Goal: Task Accomplishment & Management: Manage account settings

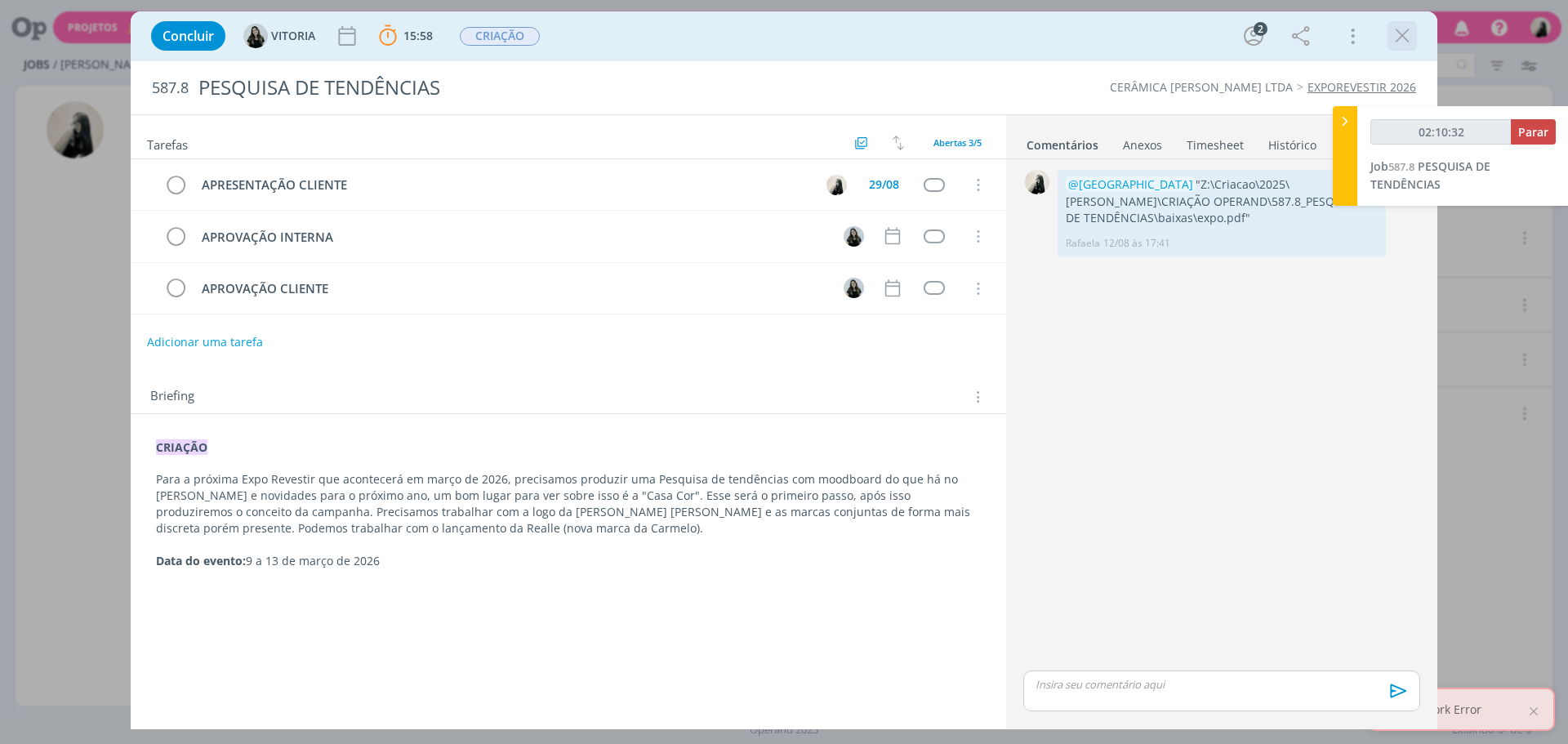
click at [1407, 48] on div "dialog" at bounding box center [1402, 36] width 30 height 30
click at [1404, 35] on icon "dialog" at bounding box center [1402, 36] width 25 height 25
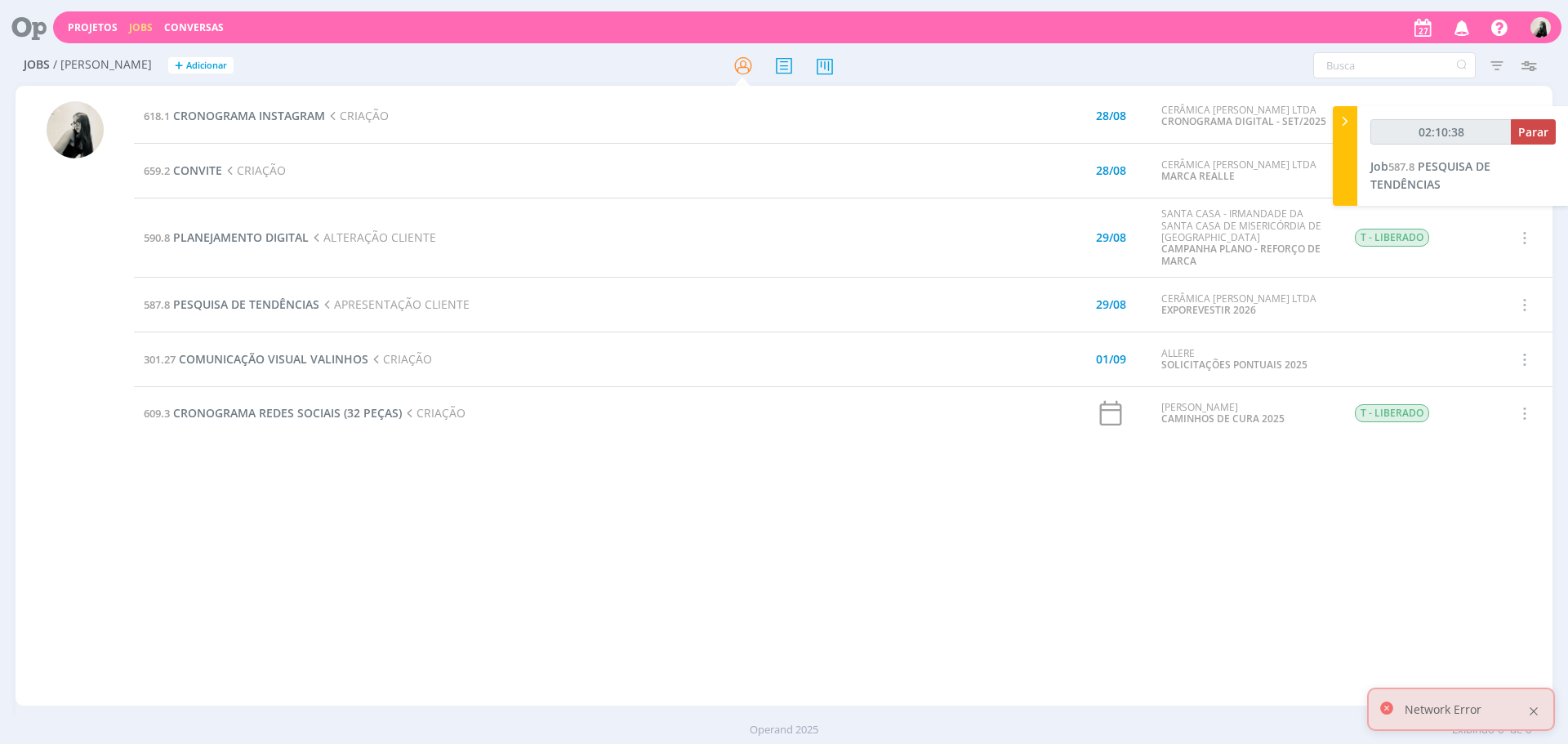
click at [1536, 711] on div at bounding box center [1533, 711] width 15 height 15
click at [274, 306] on span "PESQUISA DE TENDÊNCIAS" at bounding box center [246, 304] width 147 height 16
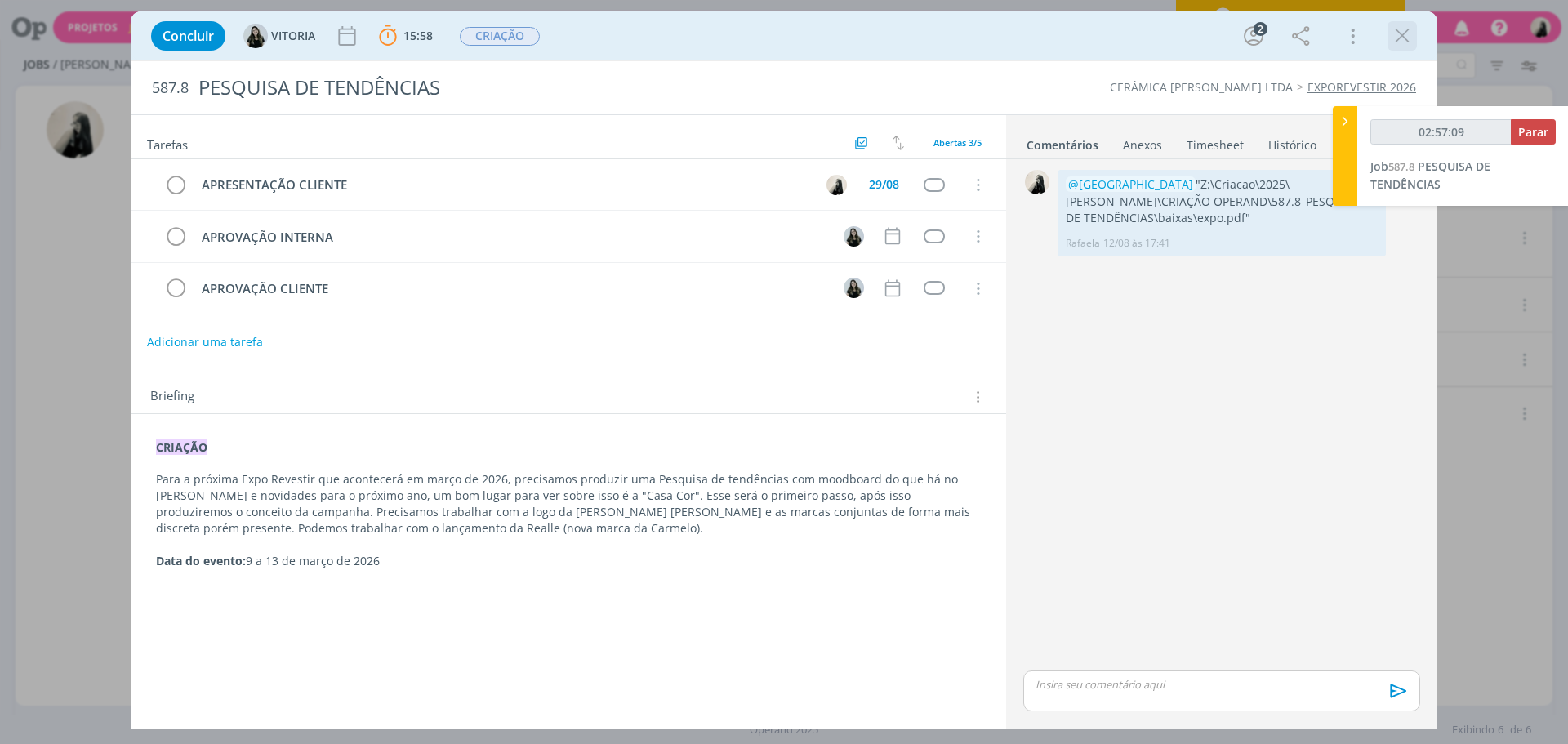
click at [1408, 31] on icon "dialog" at bounding box center [1402, 36] width 25 height 25
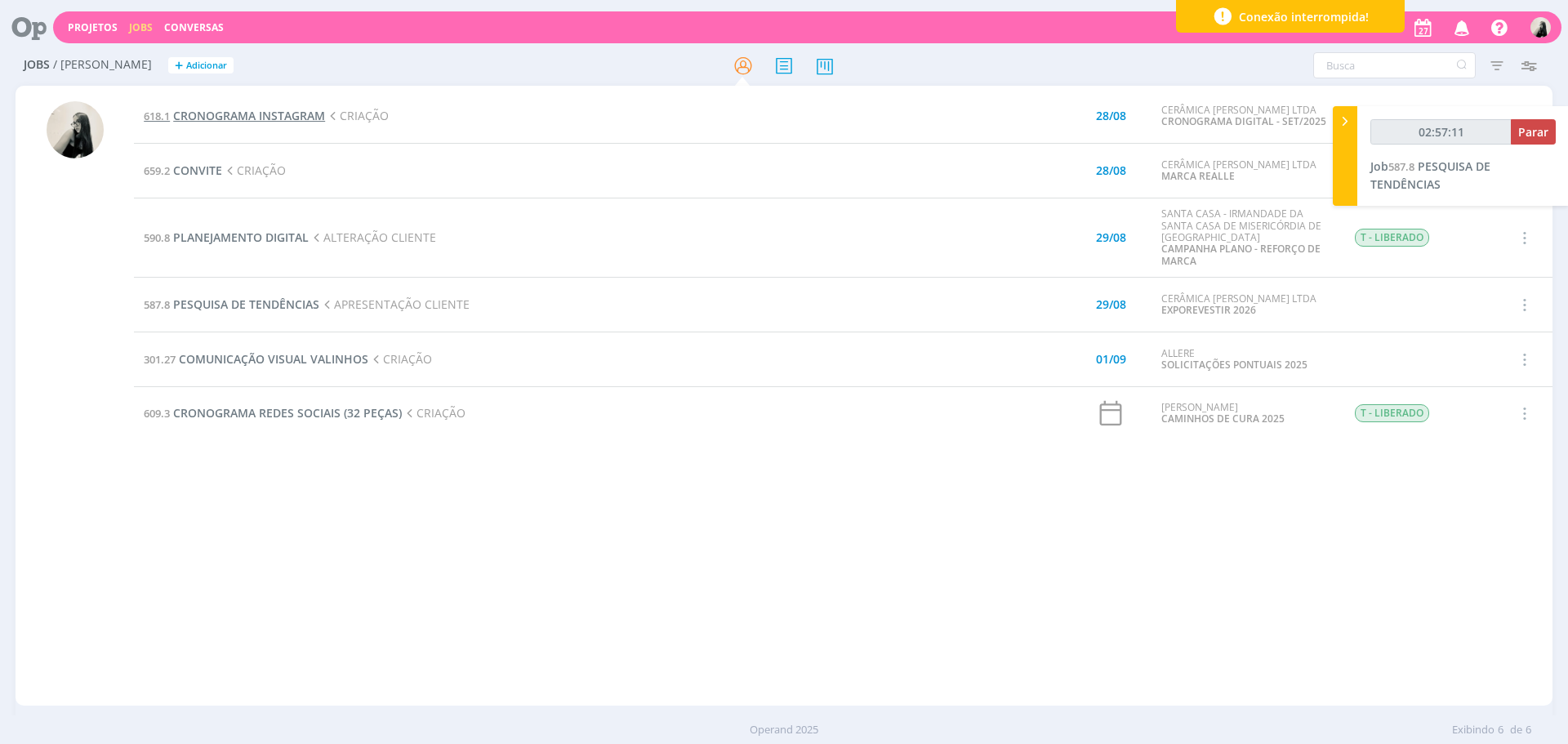
click at [276, 117] on span "CRONOGRAMA INSTAGRAM" at bounding box center [248, 116] width 152 height 16
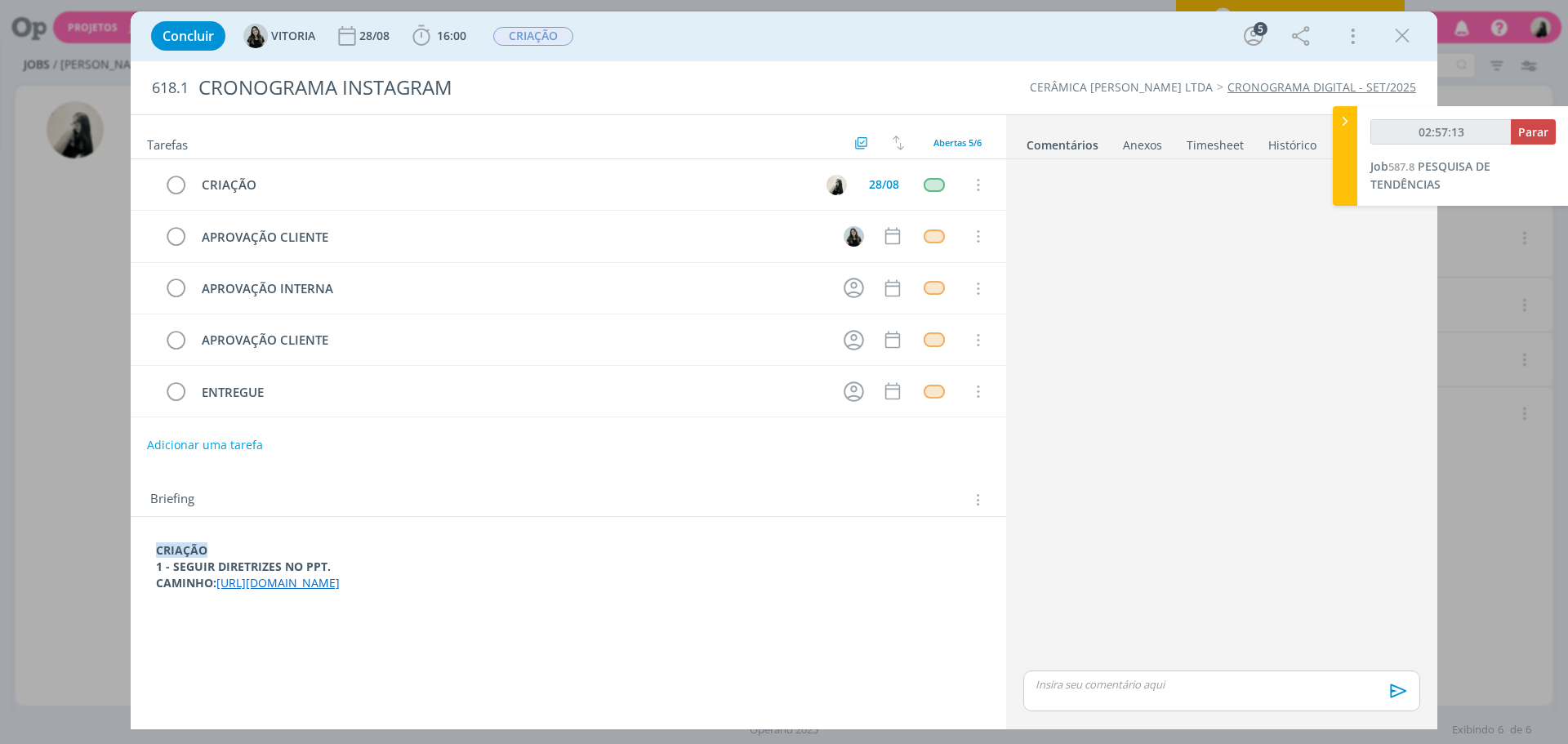
click at [1172, 683] on p "dialog" at bounding box center [1221, 684] width 371 height 15
type input "02:57:27"
click at [1391, 702] on icon "dialog" at bounding box center [1396, 697] width 17 height 14
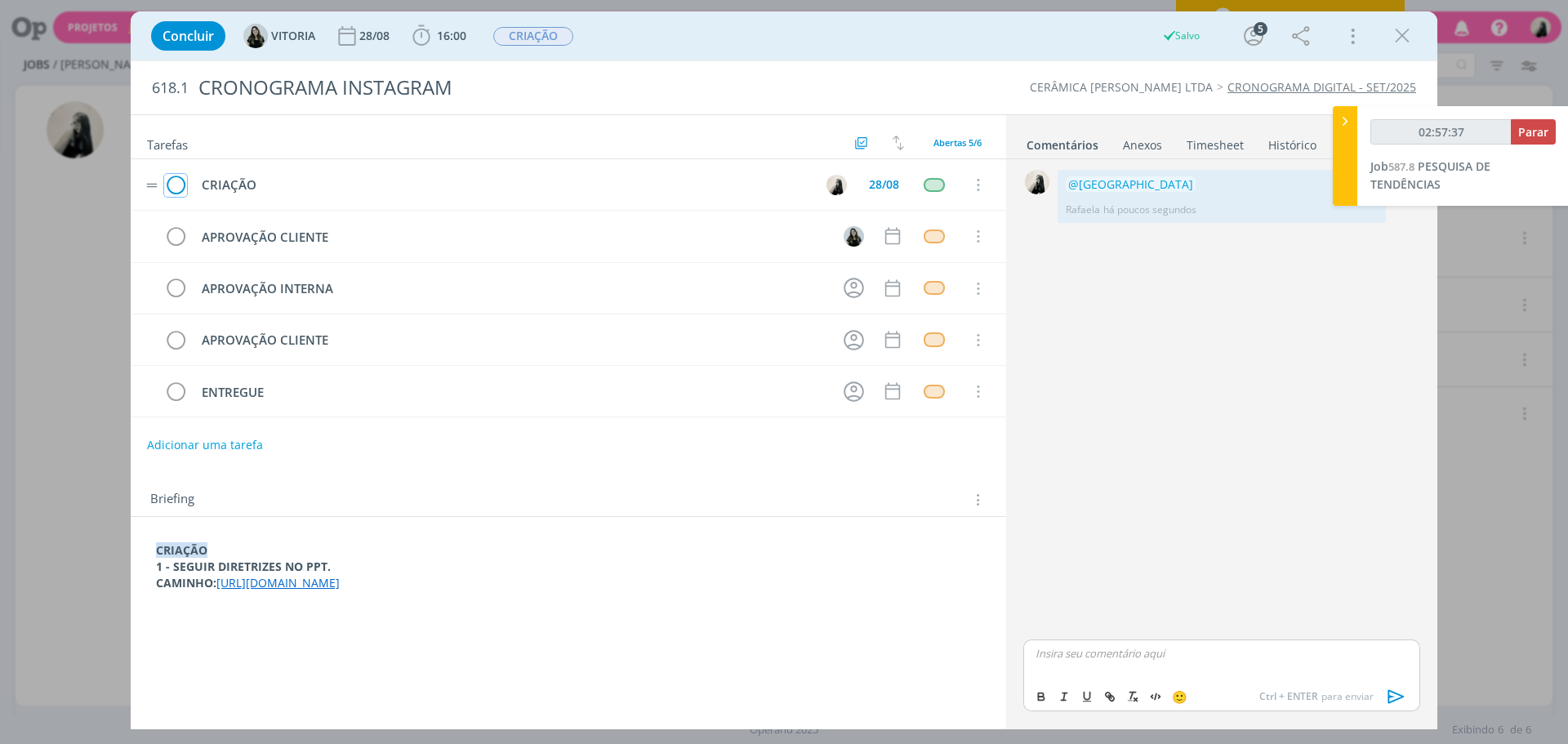
click at [168, 183] on icon "dialog" at bounding box center [175, 185] width 23 height 25
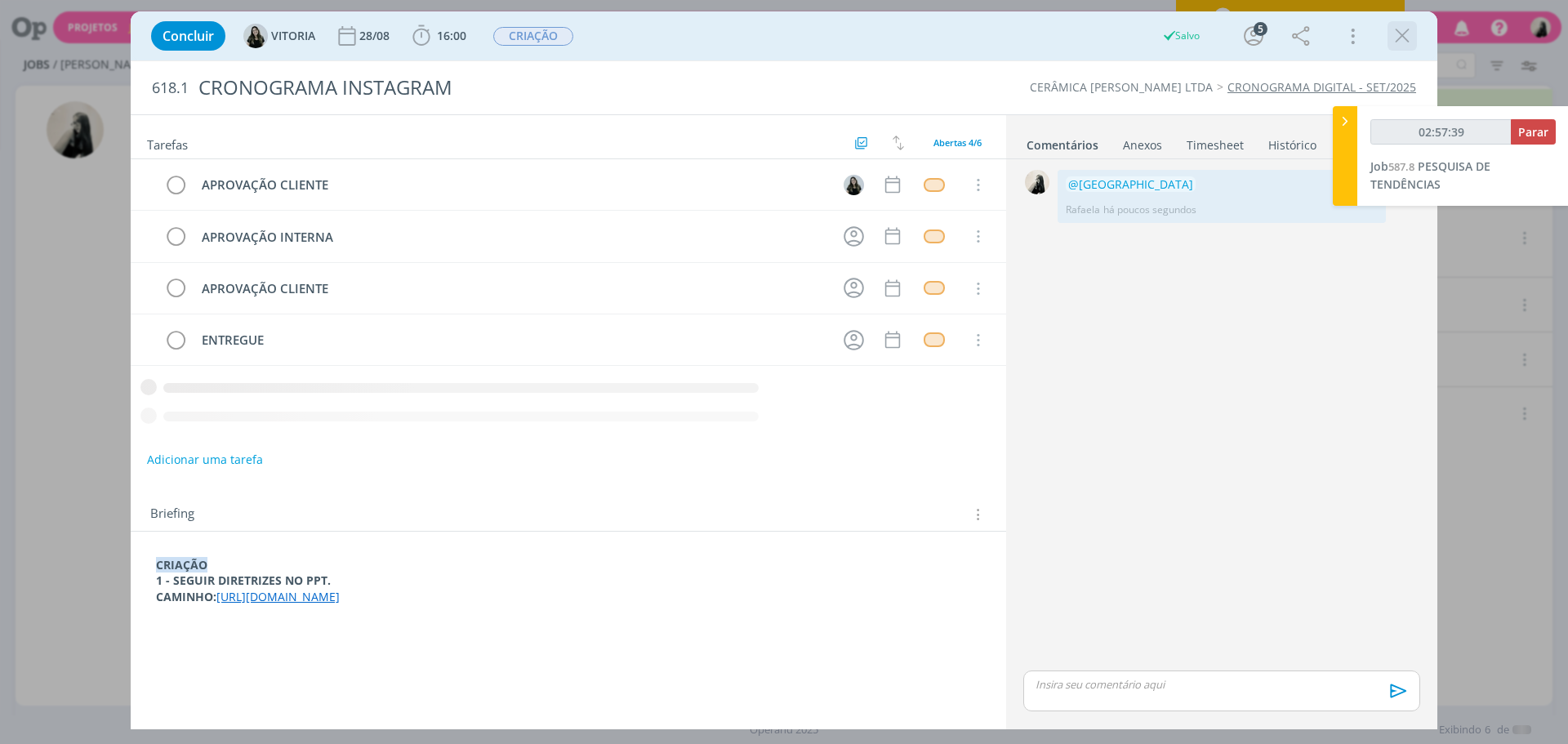
click at [1404, 32] on icon "dialog" at bounding box center [1402, 36] width 25 height 25
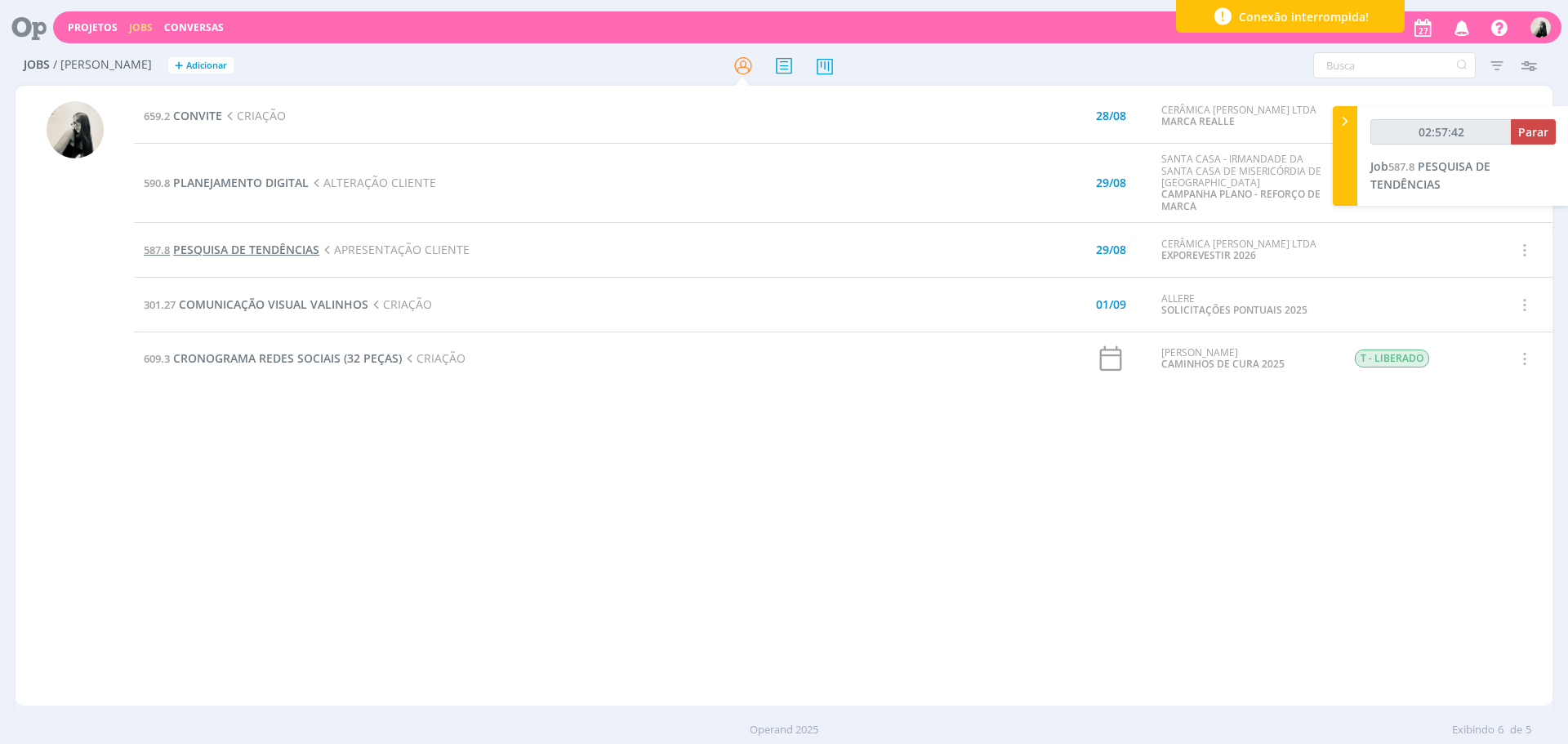
click at [291, 247] on span "PESQUISA DE TENDÊNCIAS" at bounding box center [246, 249] width 147 height 16
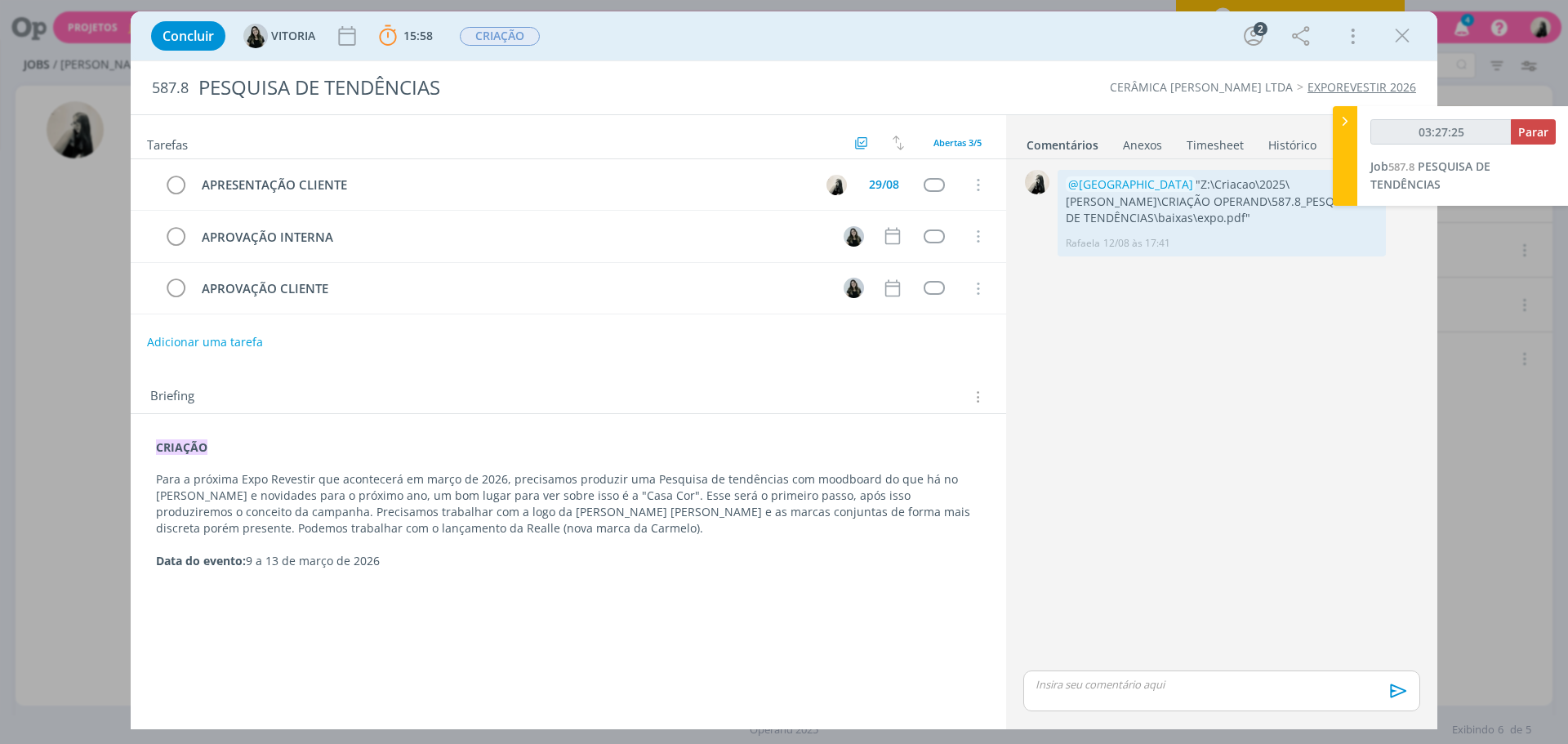
type input "03:28:25"
